Goal: Information Seeking & Learning: Understand process/instructions

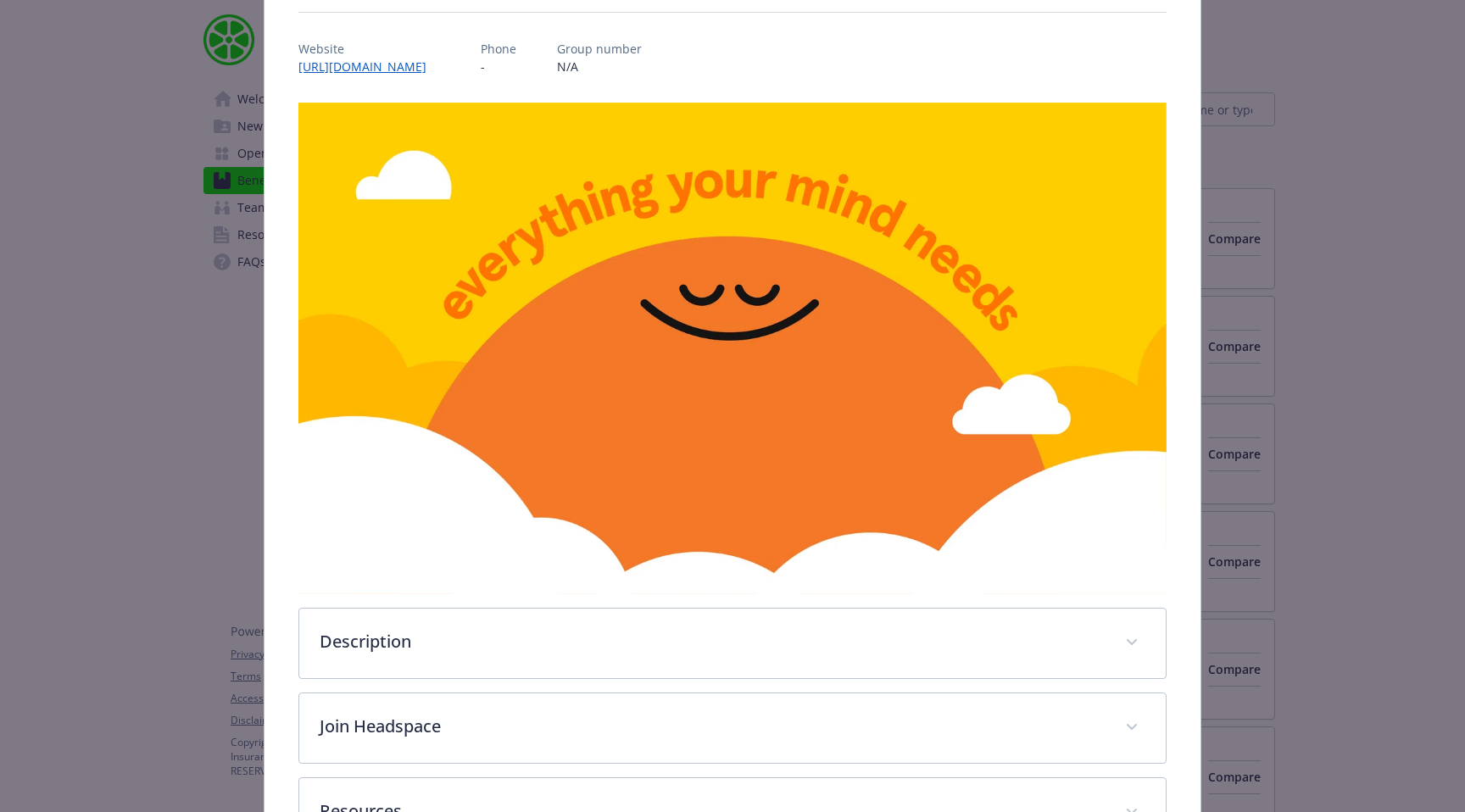
scroll to position [117, 0]
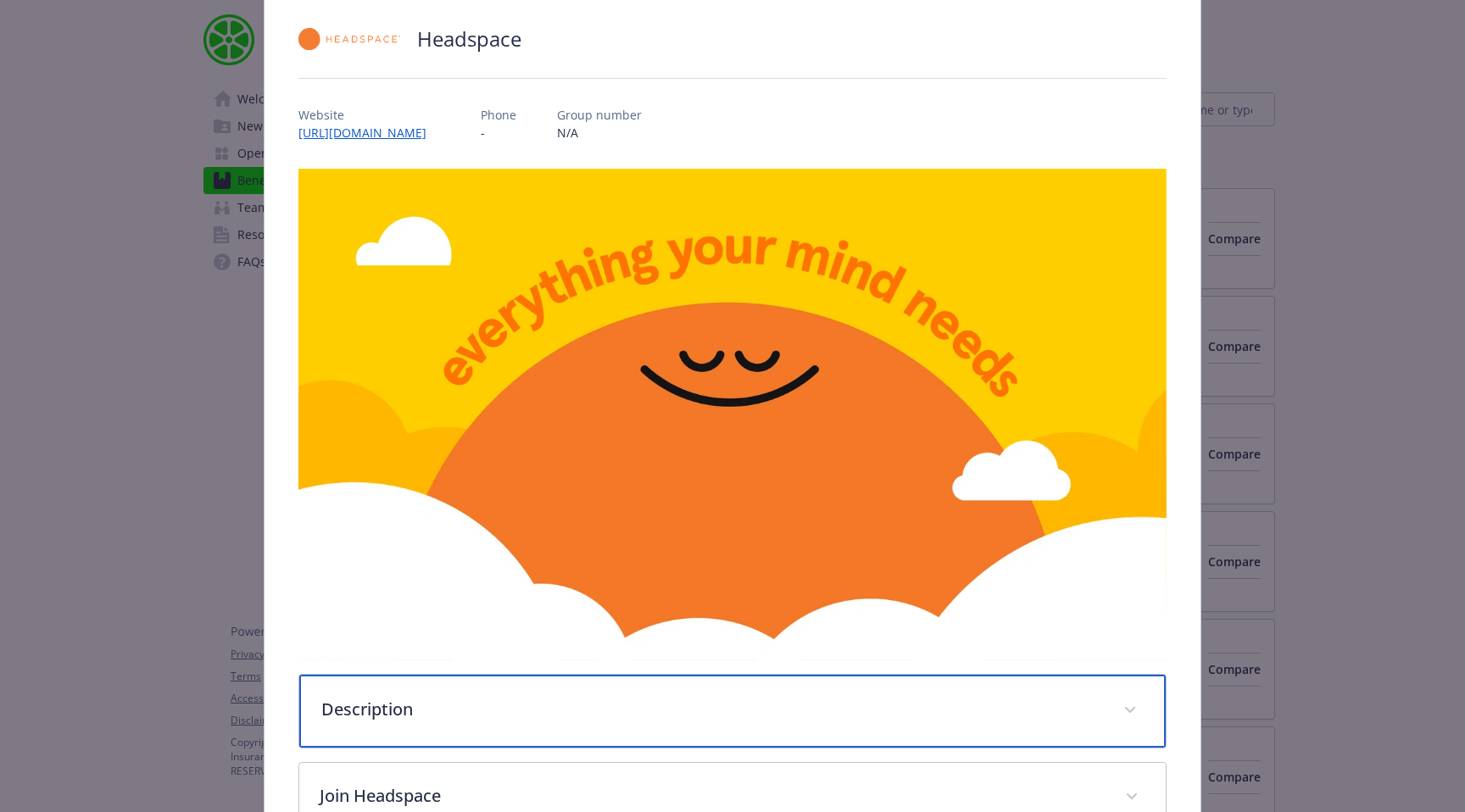
click at [699, 708] on p "Description" at bounding box center [712, 709] width 781 height 26
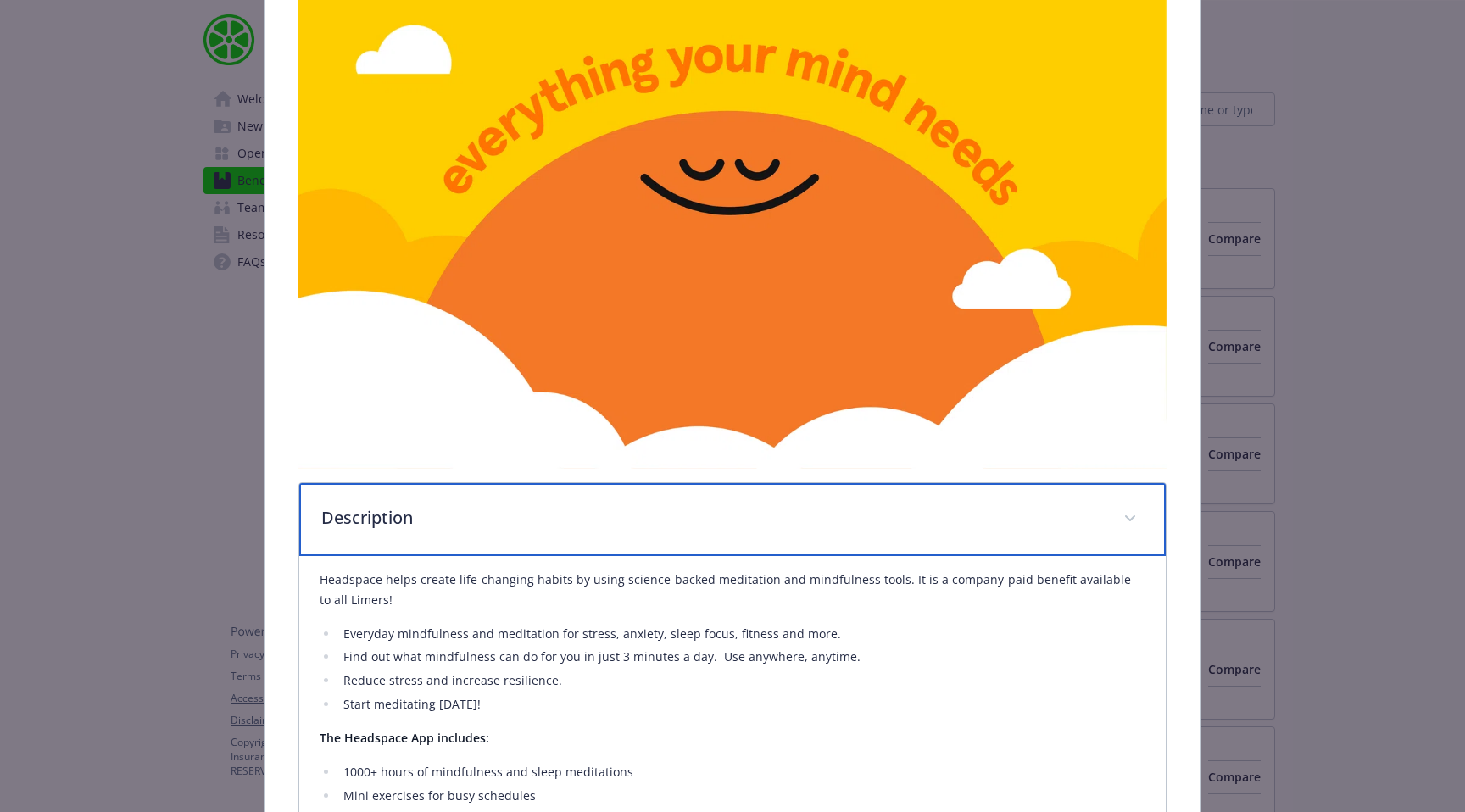
scroll to position [640, 0]
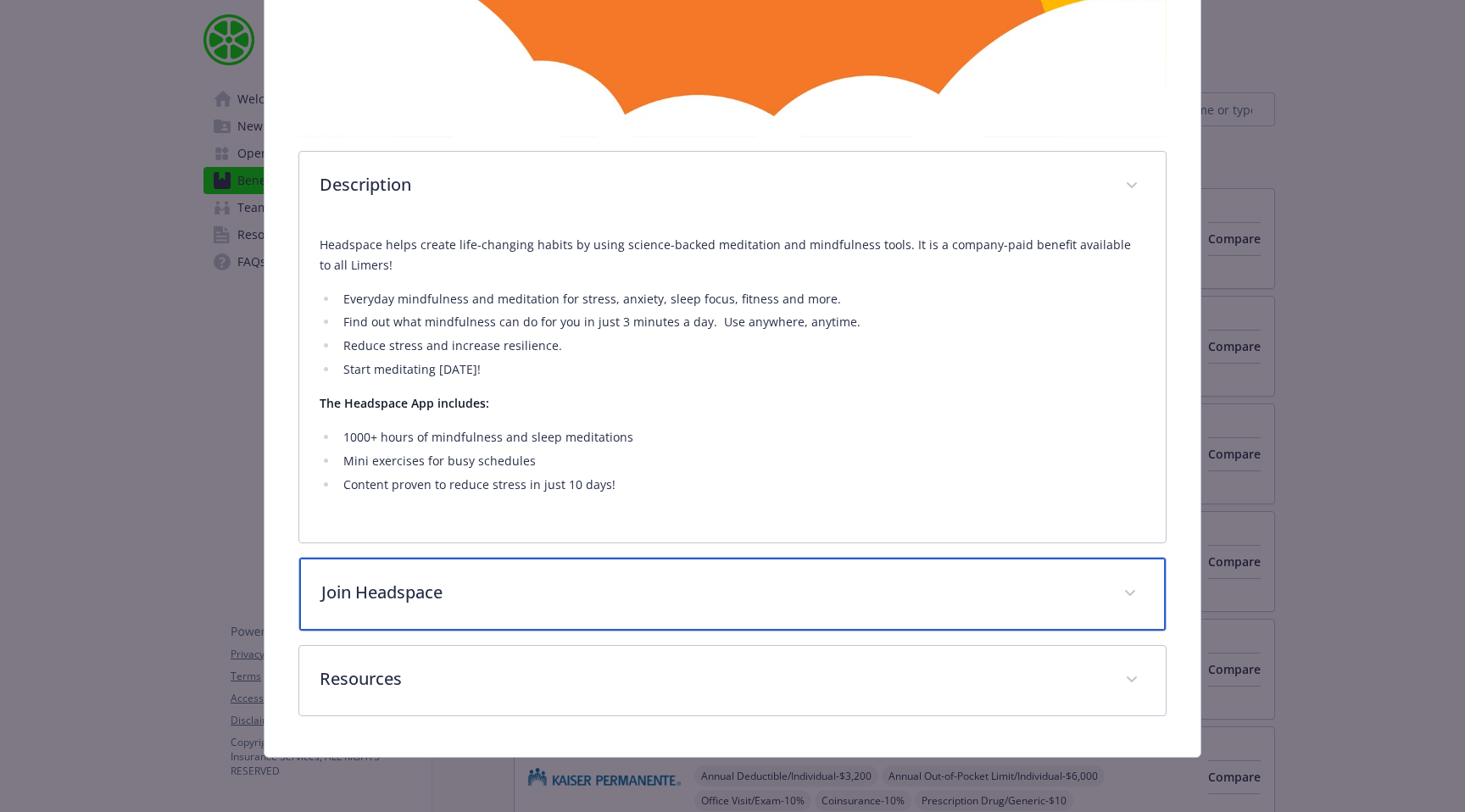
click at [364, 605] on div "Join Headspace" at bounding box center [732, 593] width 866 height 73
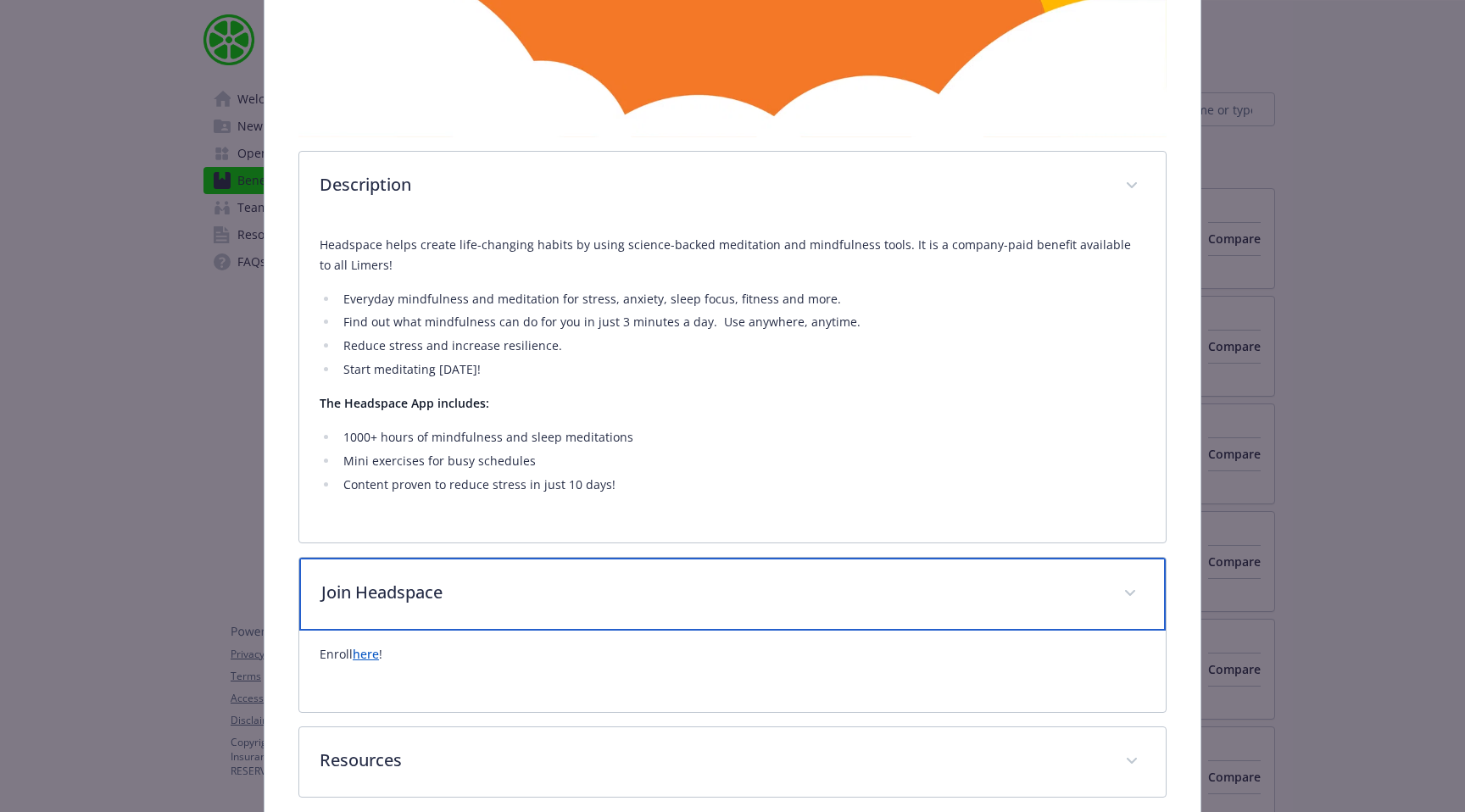
scroll to position [721, 0]
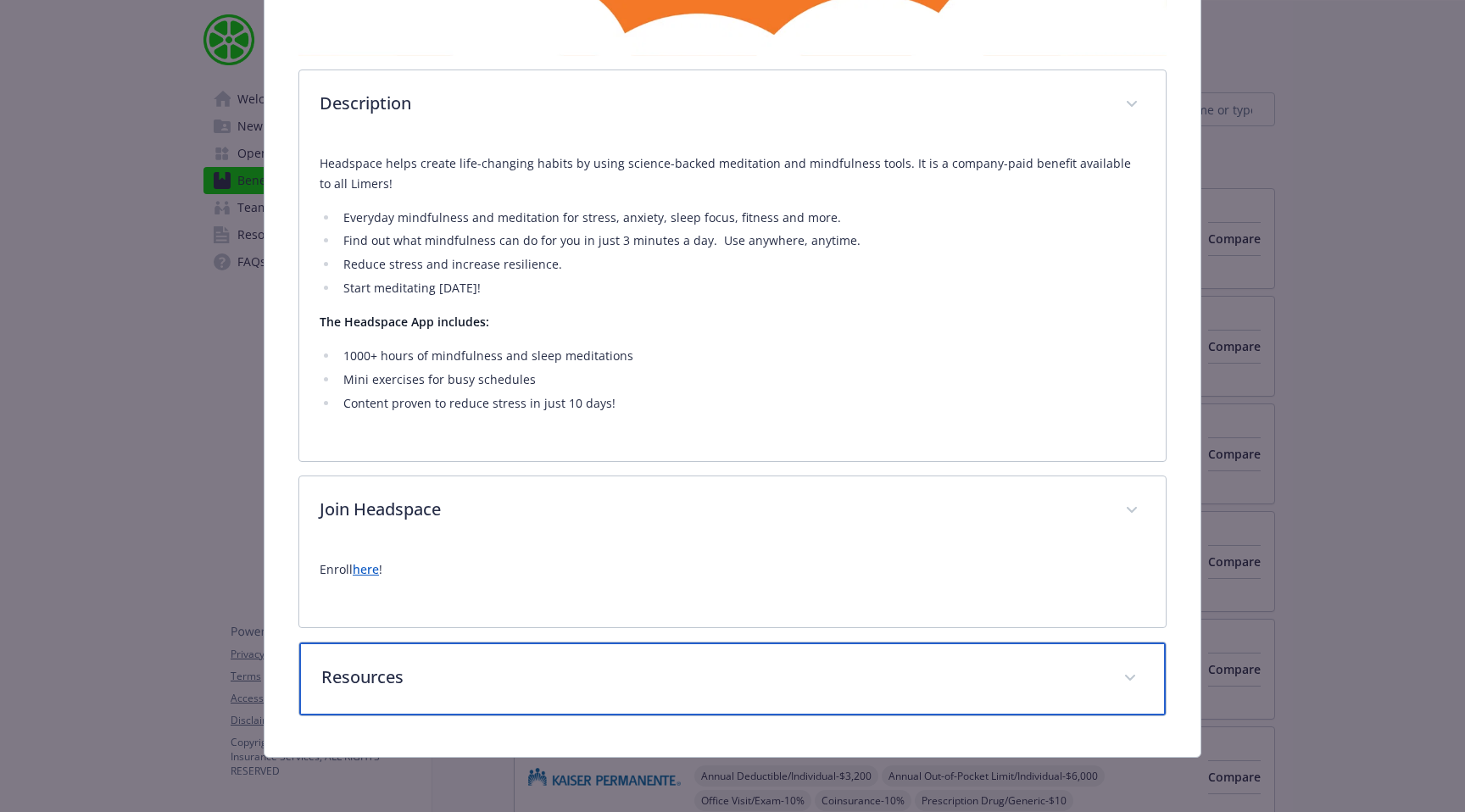
click at [359, 683] on p "Resources" at bounding box center [712, 677] width 781 height 26
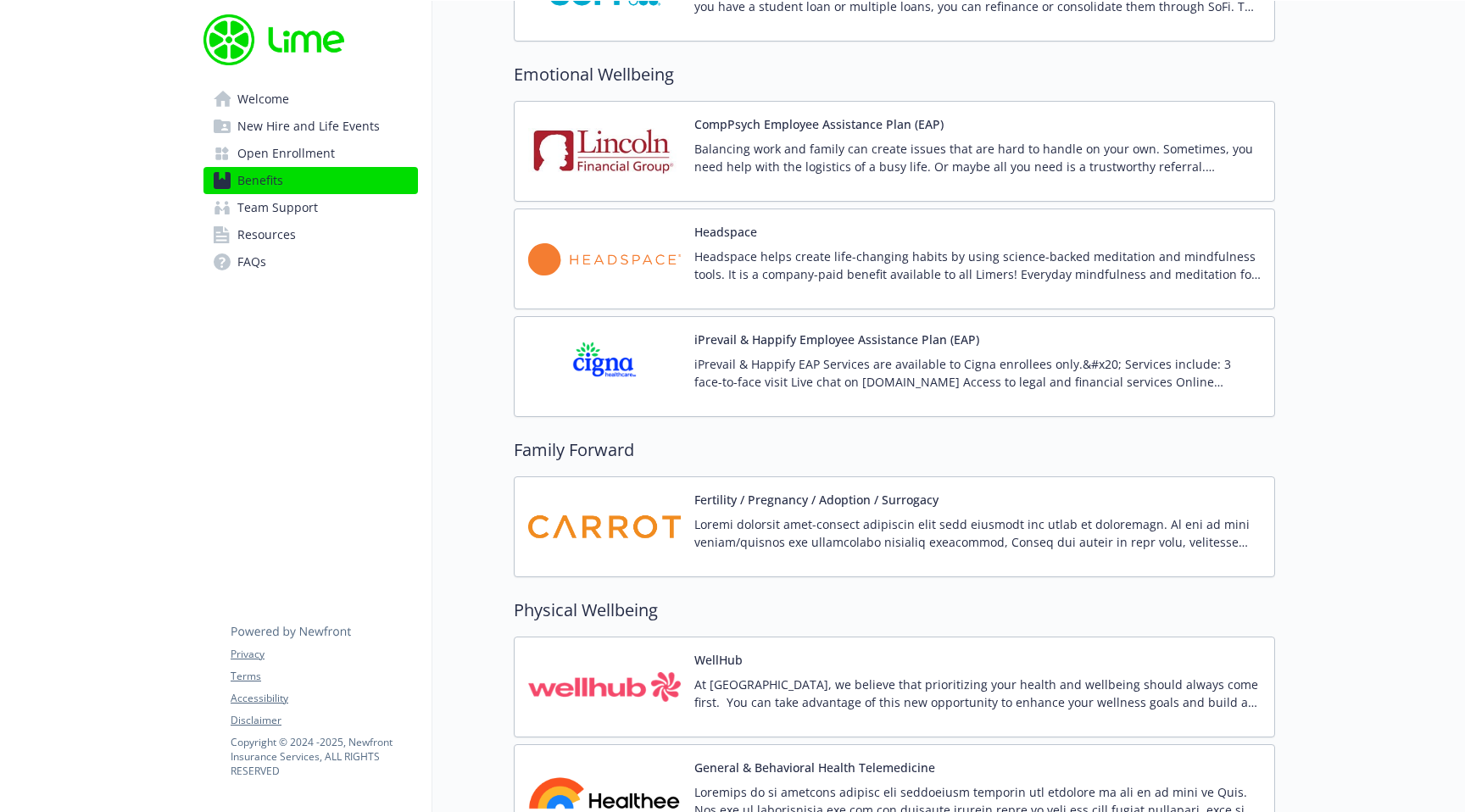
scroll to position [3110, 0]
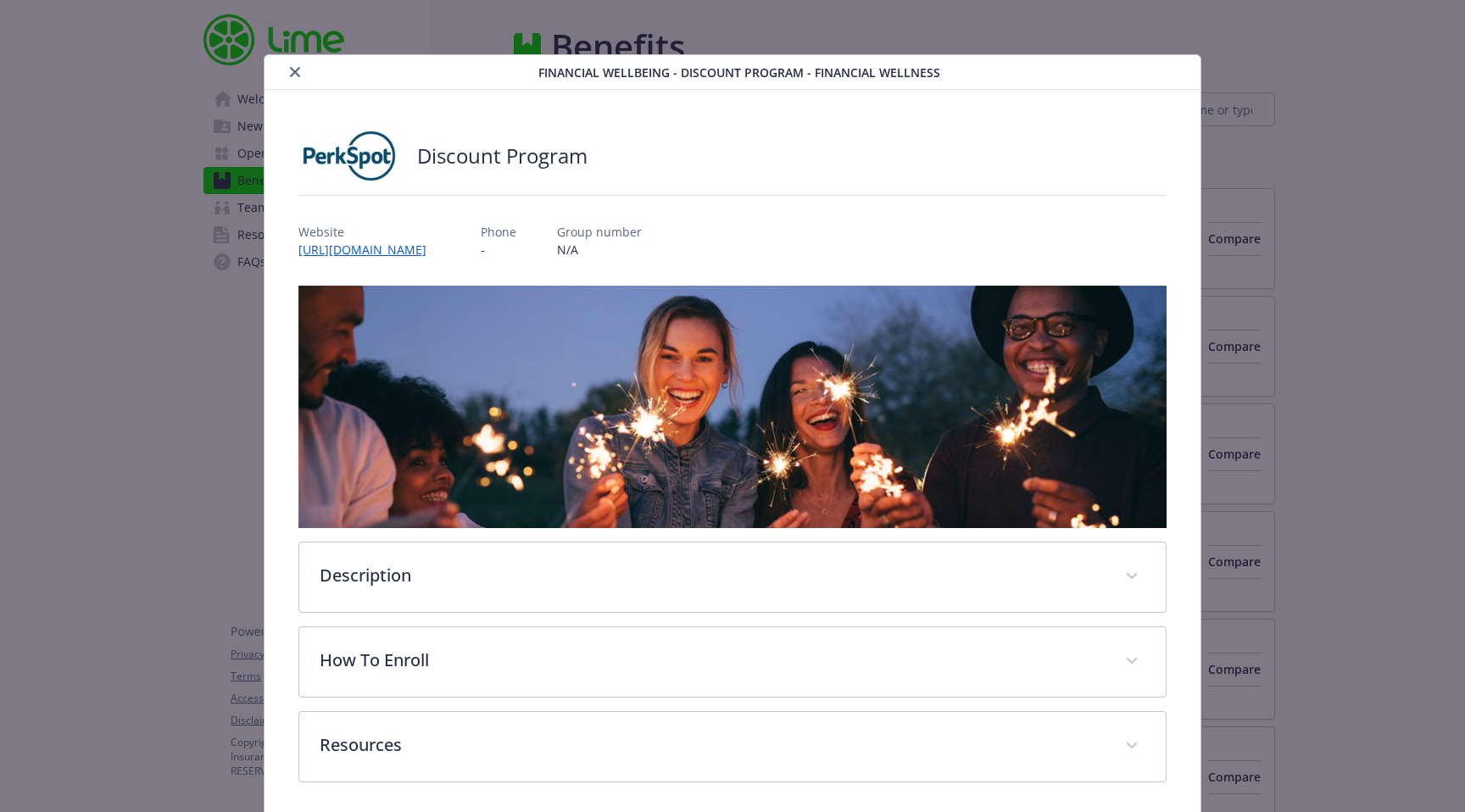
scroll to position [66, 0]
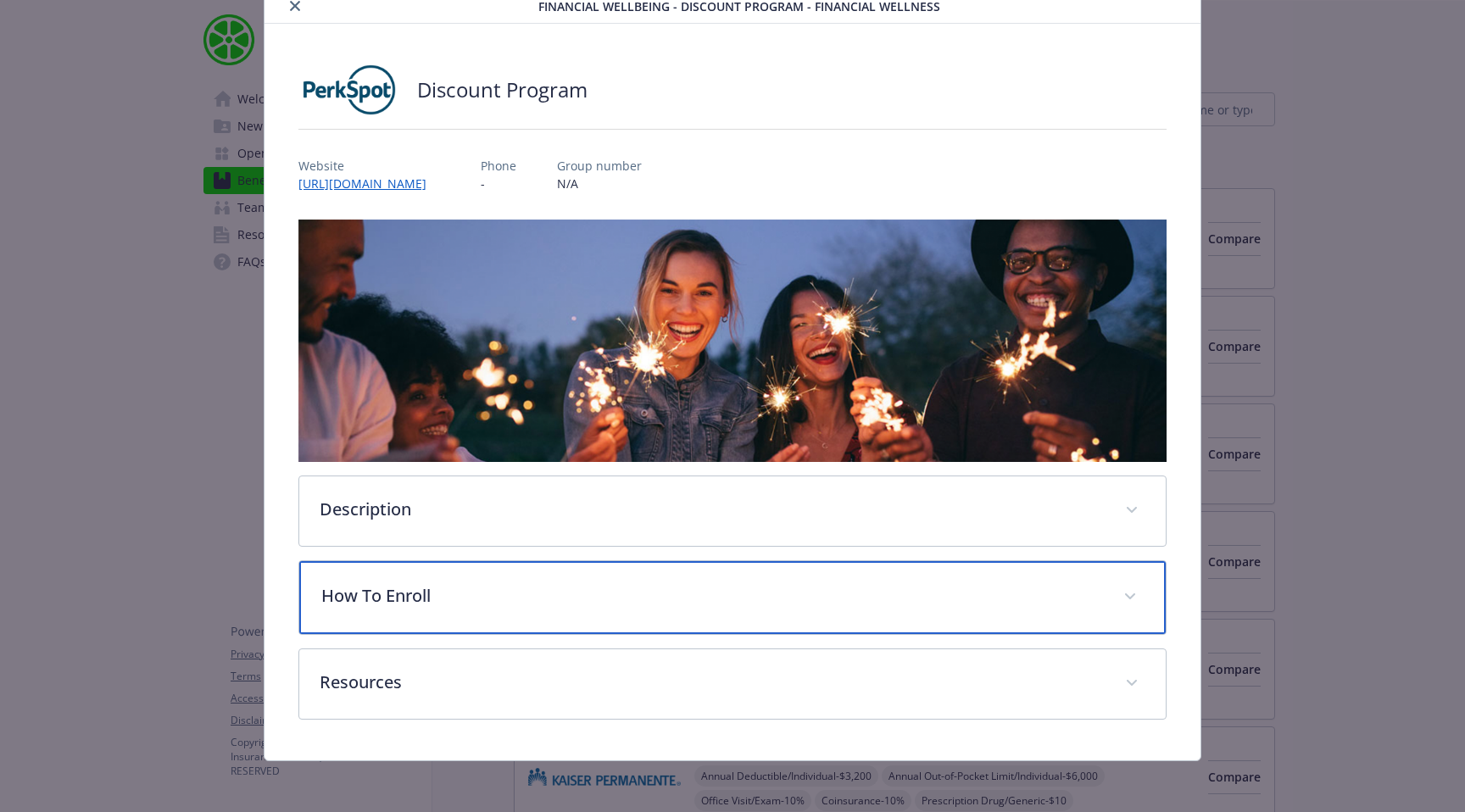
click at [409, 594] on p "How To Enroll" at bounding box center [712, 595] width 781 height 26
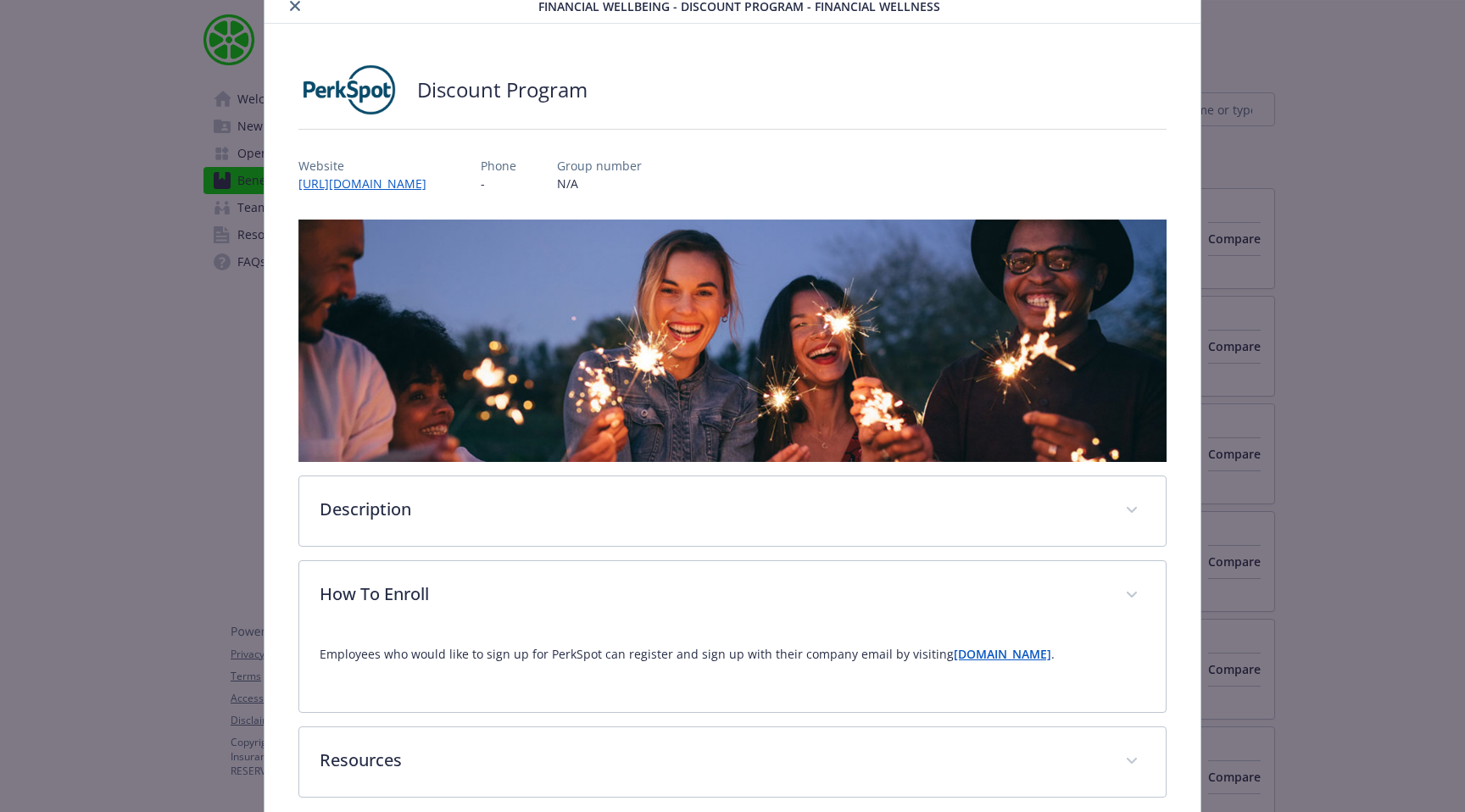
click at [996, 658] on strong "newfront.perkspot.com" at bounding box center [1002, 653] width 98 height 16
